Goal: Download file/media

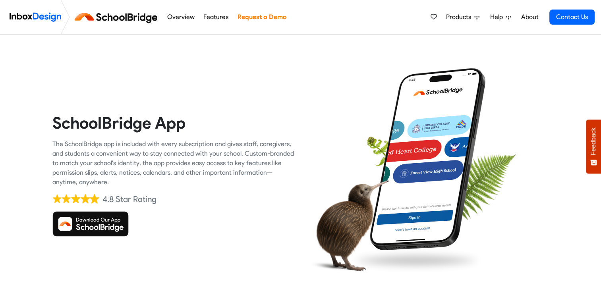
click at [94, 230] on img at bounding box center [90, 223] width 76 height 25
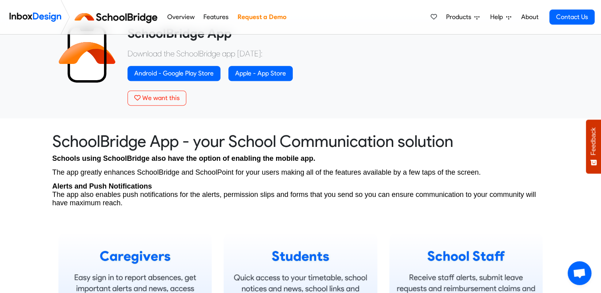
scroll to position [253, 0]
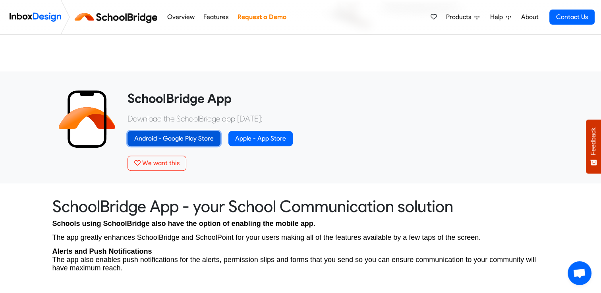
click at [202, 137] on link "Android - Google Play Store" at bounding box center [174, 138] width 93 height 15
